Goal: Navigation & Orientation: Find specific page/section

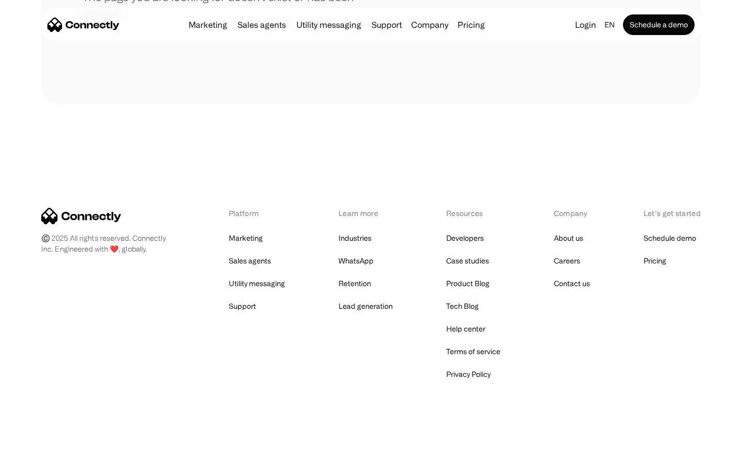
scroll to position [188, 0]
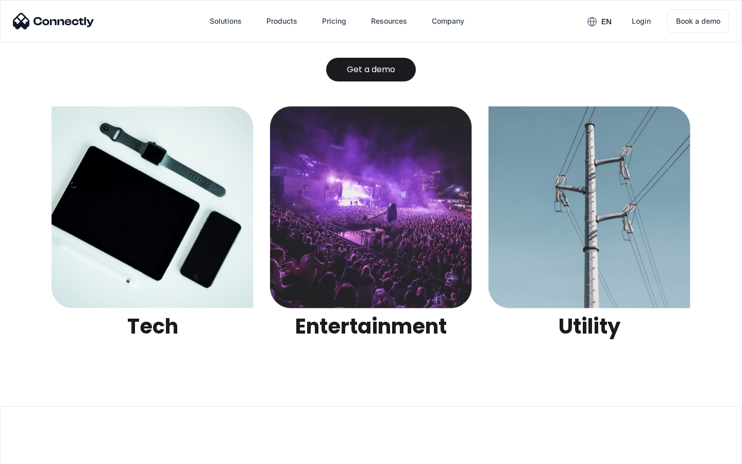
scroll to position [3252, 0]
